Goal: Communication & Community: Connect with others

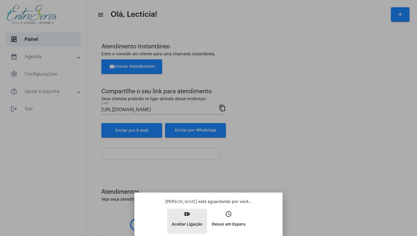
click at [192, 216] on button "video_call Aceitar Ligação" at bounding box center [187, 221] width 40 height 25
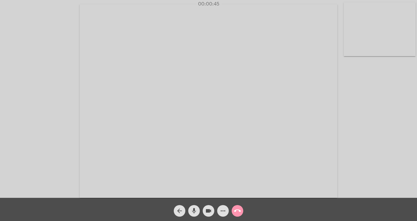
click at [371, 99] on div "Acessando Câmera e Microfone..." at bounding box center [209, 100] width 416 height 198
